Goal: Check status

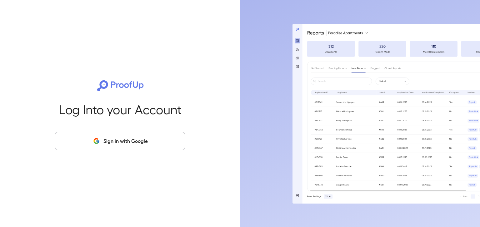
click at [121, 139] on button "Sign in with Google" at bounding box center [120, 141] width 130 height 18
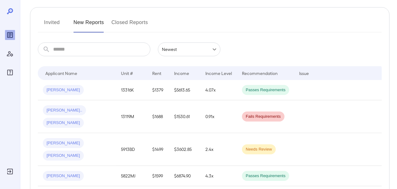
scroll to position [83, 0]
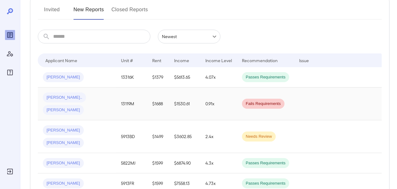
click at [55, 98] on span "[PERSON_NAME].." at bounding box center [64, 98] width 43 height 6
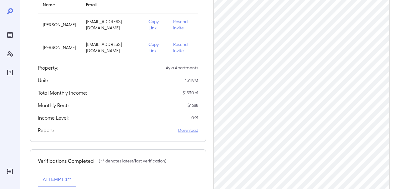
scroll to position [49, 0]
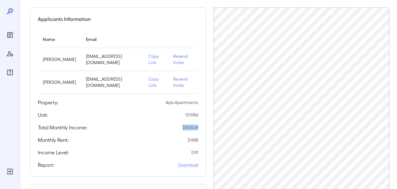
drag, startPoint x: 181, startPoint y: 128, endPoint x: 200, endPoint y: 128, distance: 18.8
click at [200, 128] on div "Applicants Information Name Email [PERSON_NAME] [EMAIL_ADDRESS][DOMAIN_NAME] Co…" at bounding box center [118, 92] width 176 height 169
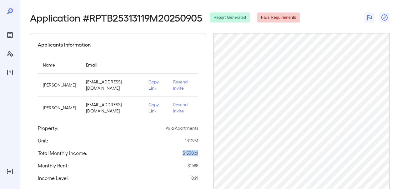
scroll to position [0, 0]
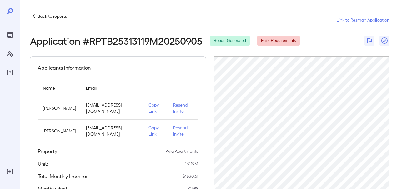
click at [268, 43] on span "Fails Requirements" at bounding box center [278, 41] width 43 height 6
